Goal: Obtain resource: Download file/media

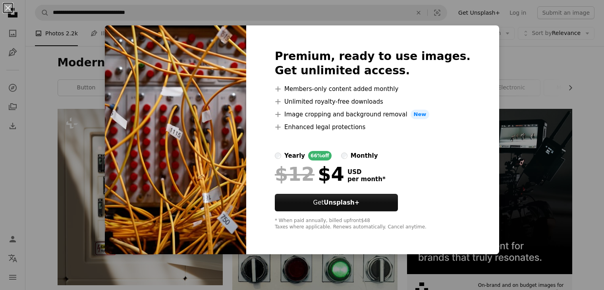
scroll to position [528, 0]
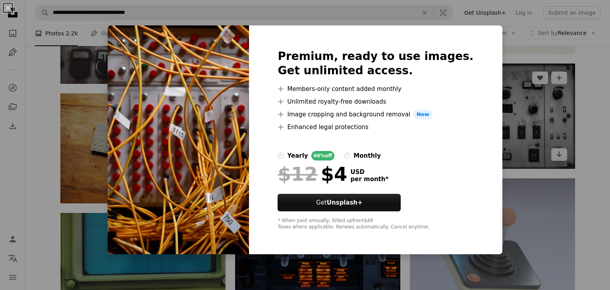
click at [495, 102] on div "An X shape Premium, ready to use images. Get unlimited access. A plus sign Memb…" at bounding box center [305, 145] width 610 height 290
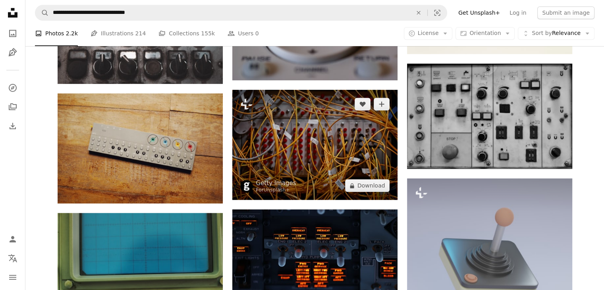
click at [357, 113] on img at bounding box center [314, 145] width 165 height 110
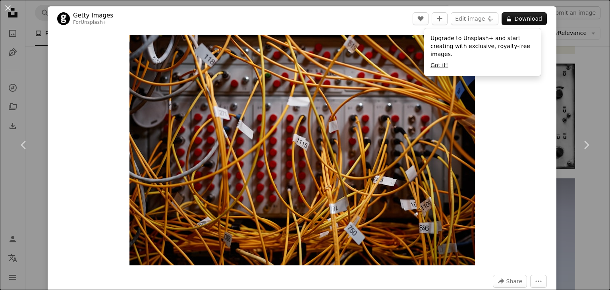
click at [446, 62] on button "Got it!" at bounding box center [438, 66] width 17 height 8
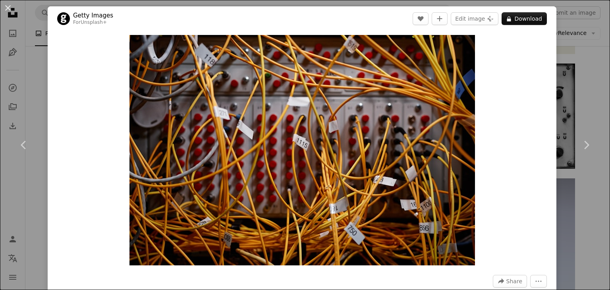
click at [563, 39] on div "An X shape Chevron left Chevron right Getty Images For Unsplash+ A heart A plus…" at bounding box center [305, 145] width 610 height 290
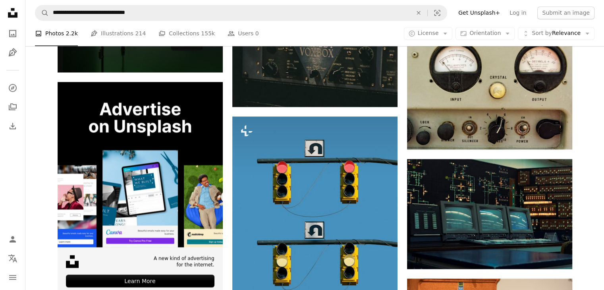
scroll to position [1296, 0]
